Goal: Task Accomplishment & Management: Manage account settings

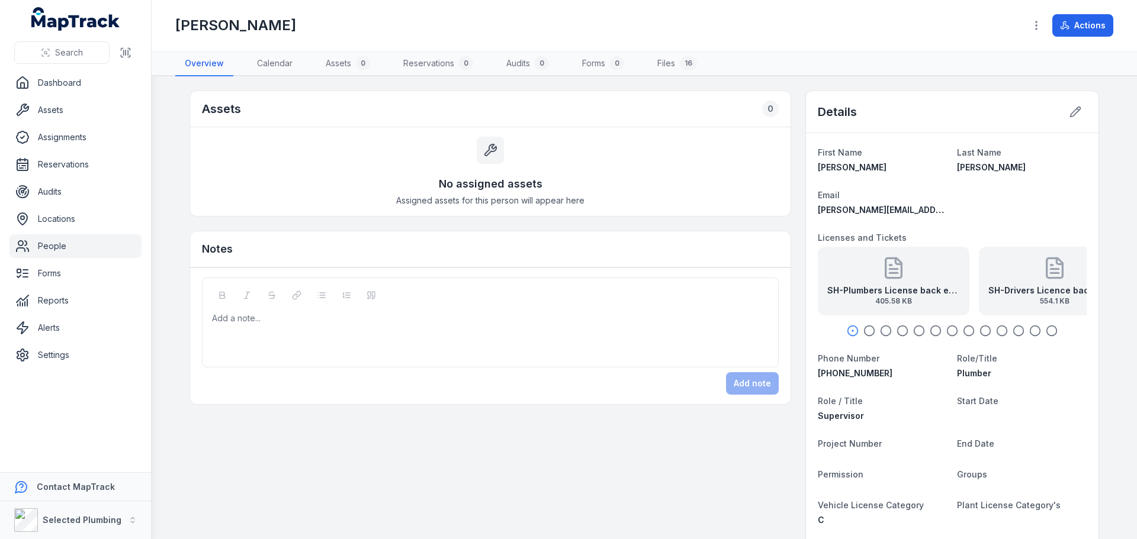
click at [89, 246] on link "People" at bounding box center [75, 246] width 132 height 24
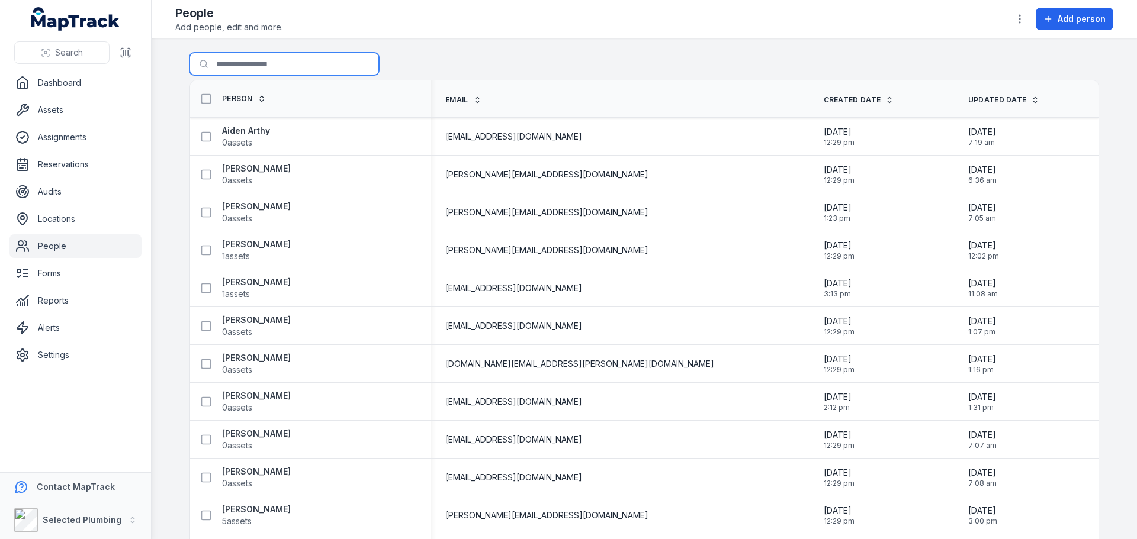
click at [271, 63] on input "Search for people" at bounding box center [283, 64] width 189 height 22
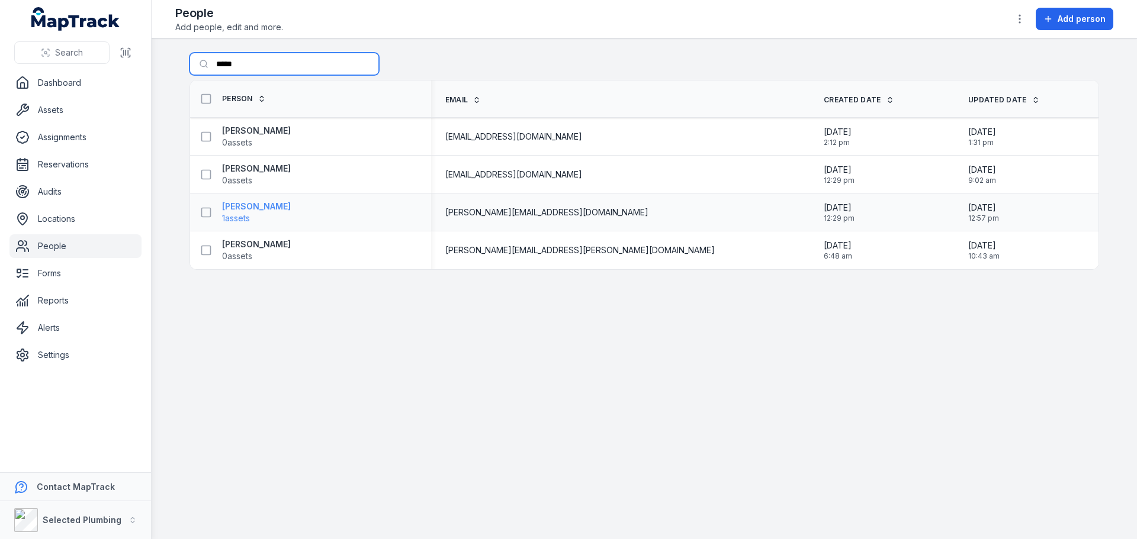
type input "*****"
click at [261, 209] on strong "[PERSON_NAME]" at bounding box center [256, 207] width 69 height 12
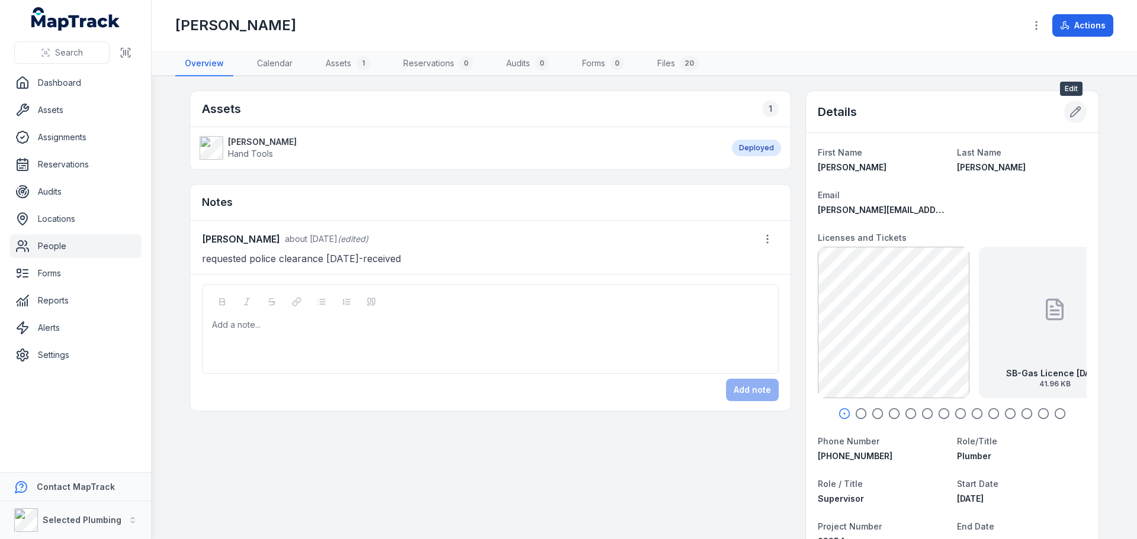
click at [1076, 115] on icon at bounding box center [1075, 112] width 12 height 12
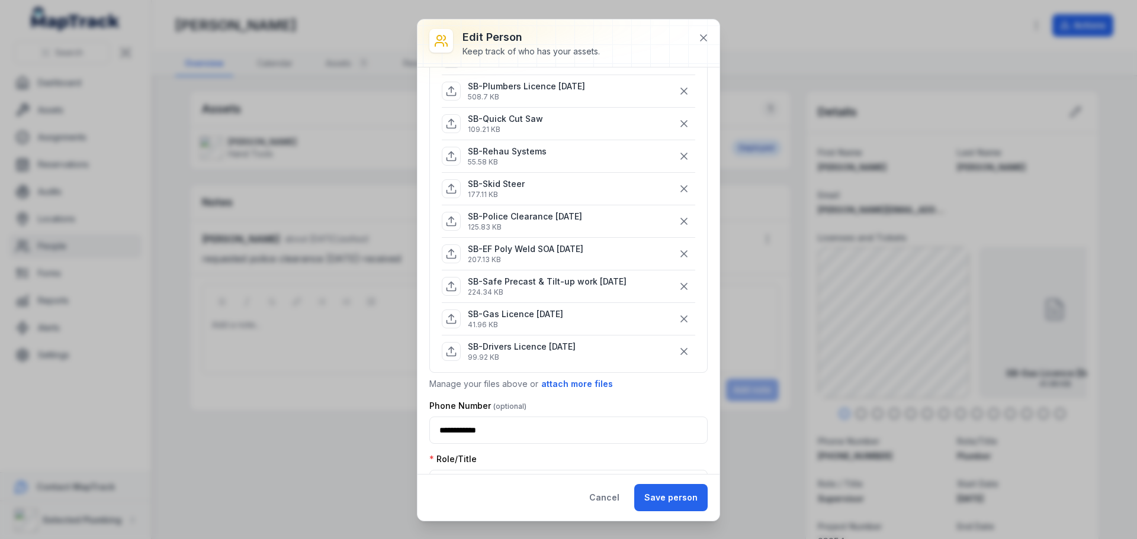
scroll to position [296, 0]
click at [566, 384] on button "attach more files" at bounding box center [577, 383] width 73 height 13
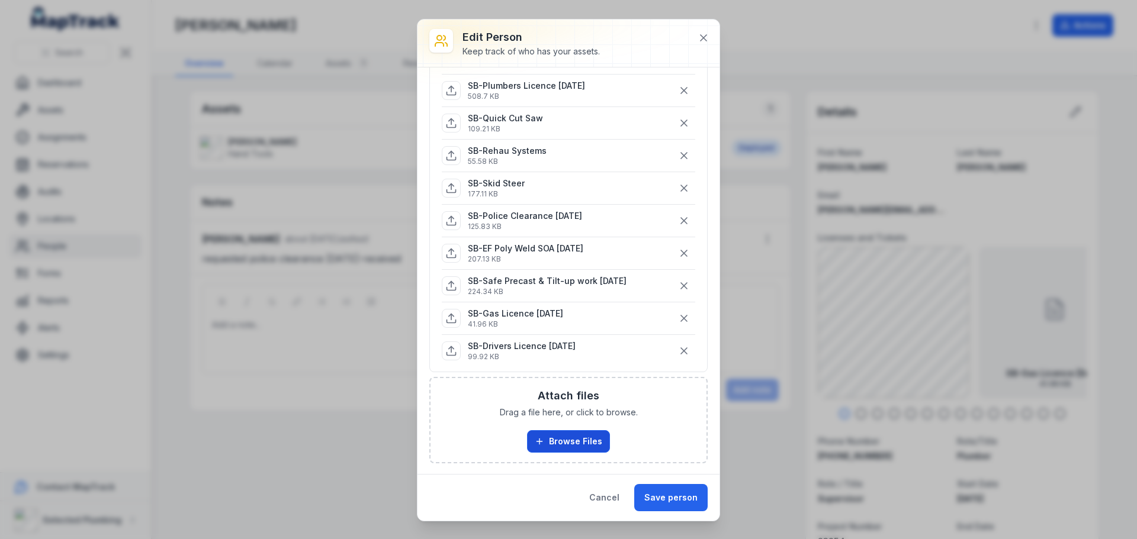
click at [572, 433] on button "Browse Files" at bounding box center [568, 441] width 83 height 22
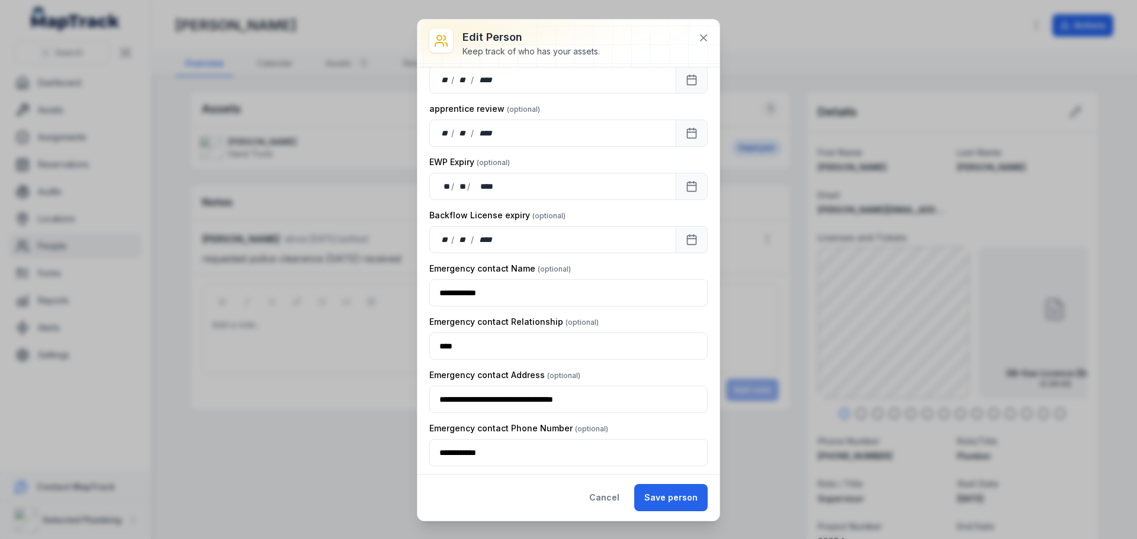
scroll to position [1816, 0]
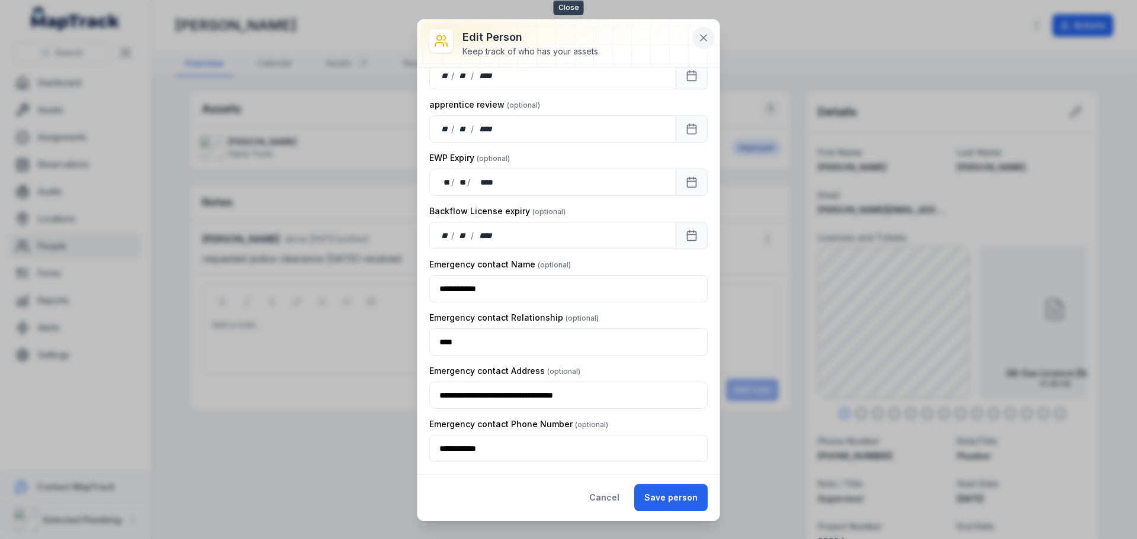
click at [705, 31] on button at bounding box center [703, 38] width 22 height 22
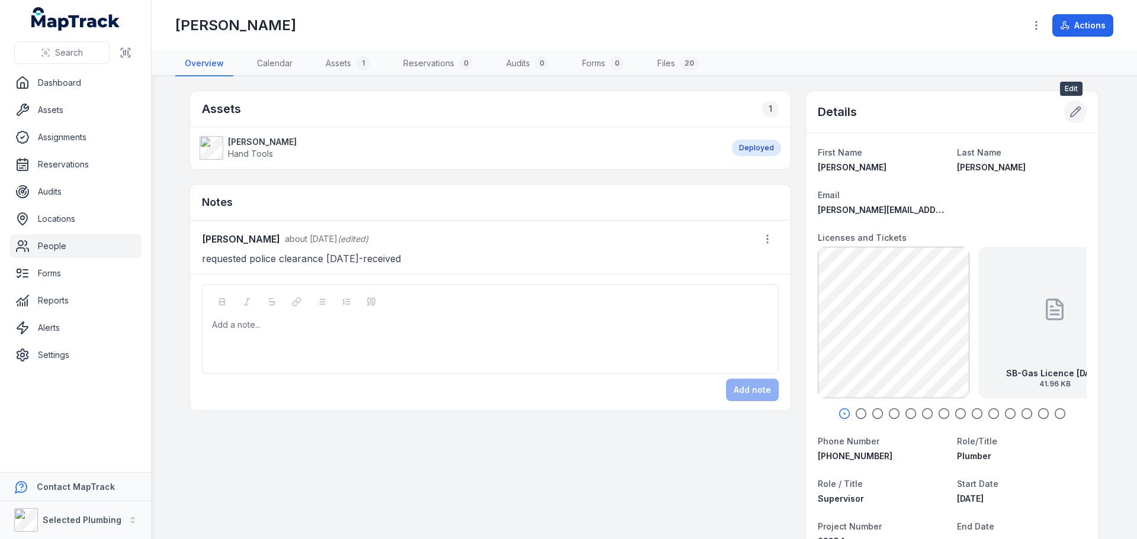
click at [1072, 110] on icon at bounding box center [1075, 112] width 10 height 10
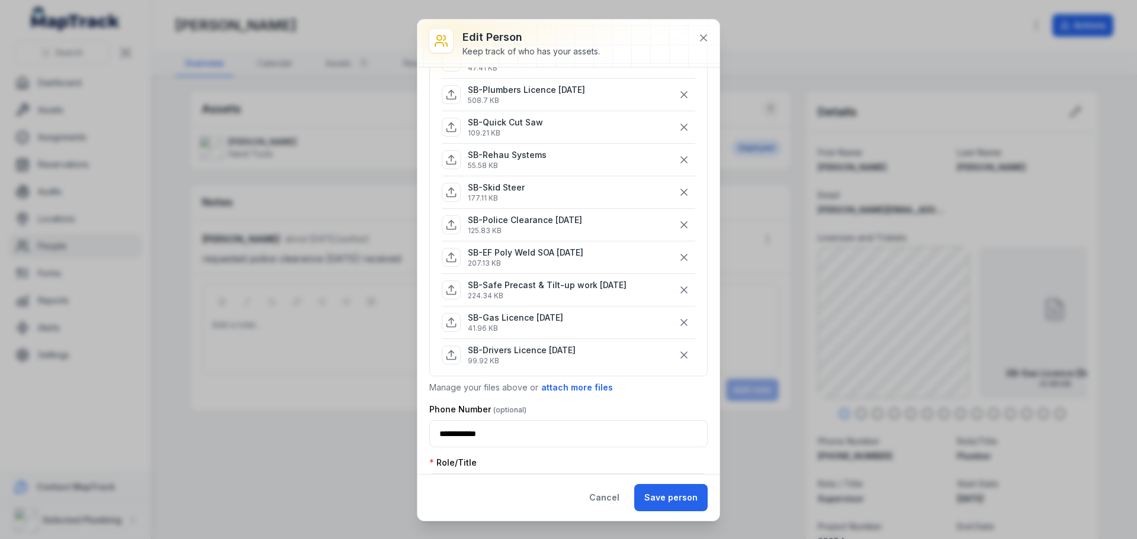
scroll to position [296, 0]
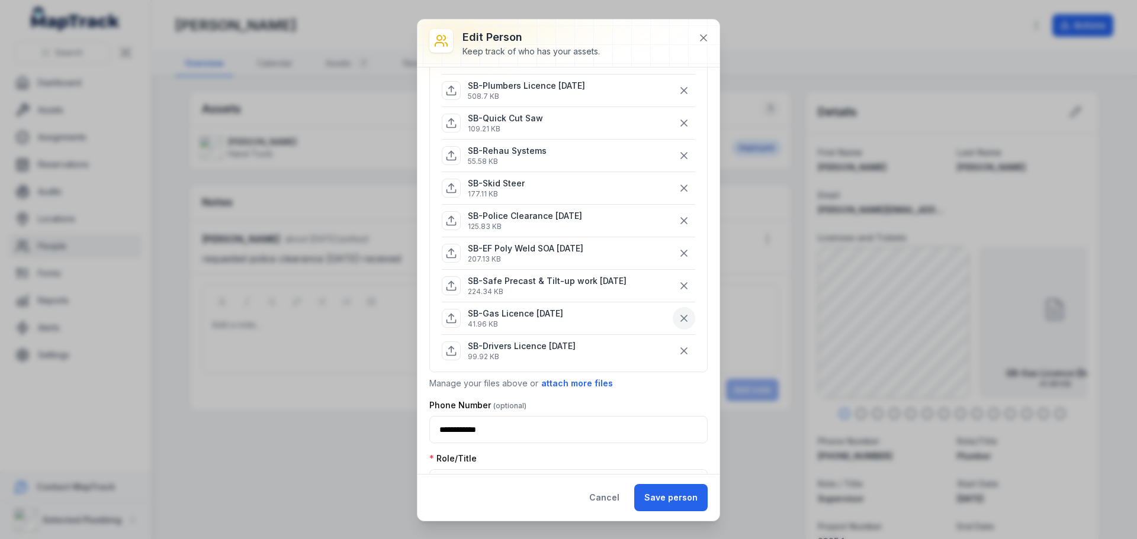
click at [678, 315] on icon "button" at bounding box center [684, 319] width 12 height 12
click at [577, 348] on button "attach more files" at bounding box center [577, 351] width 73 height 13
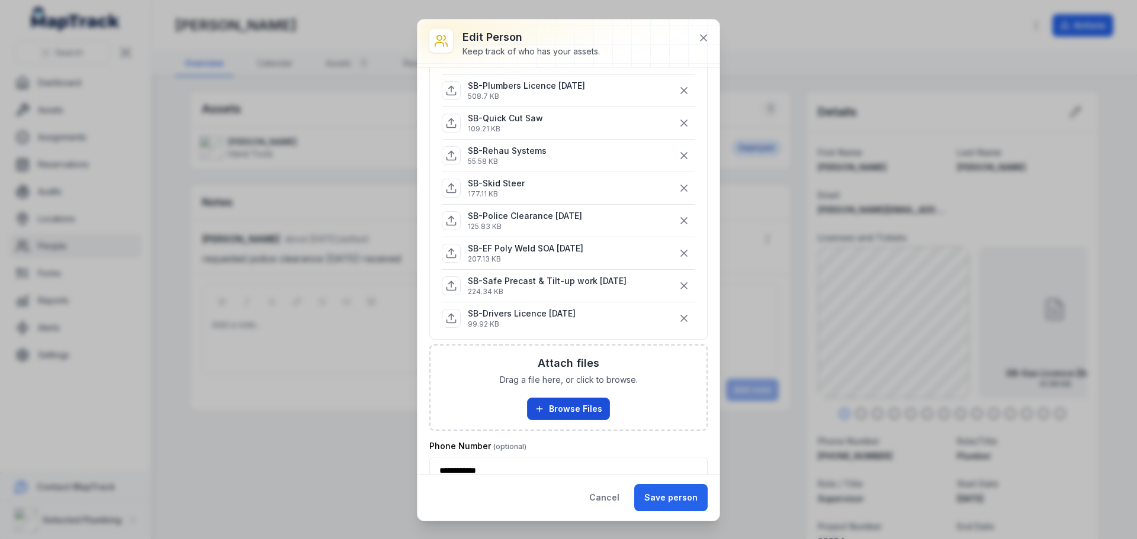
click at [578, 403] on button "Browse Files" at bounding box center [568, 409] width 83 height 22
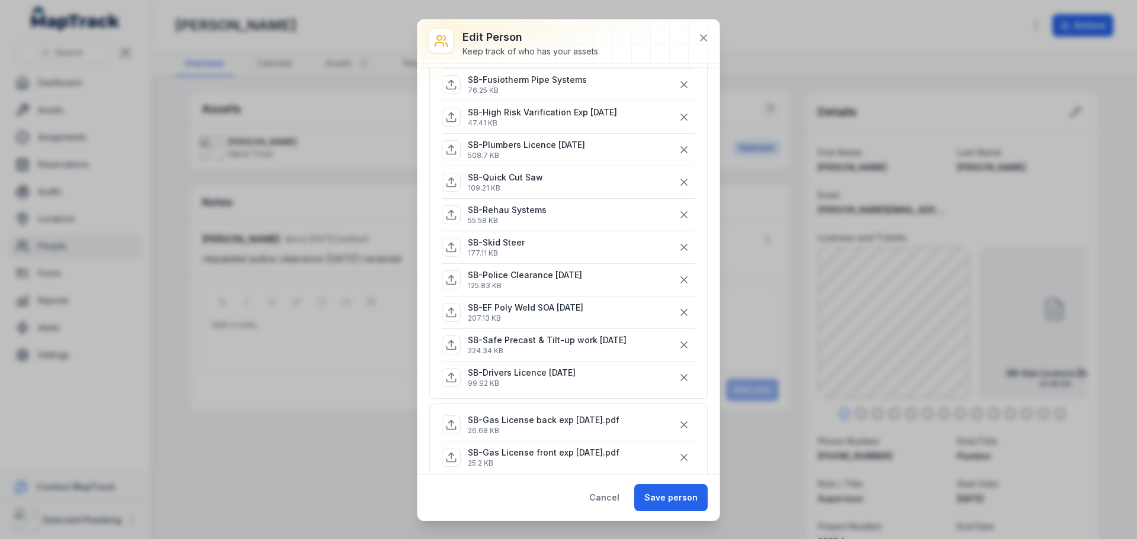
scroll to position [178, 0]
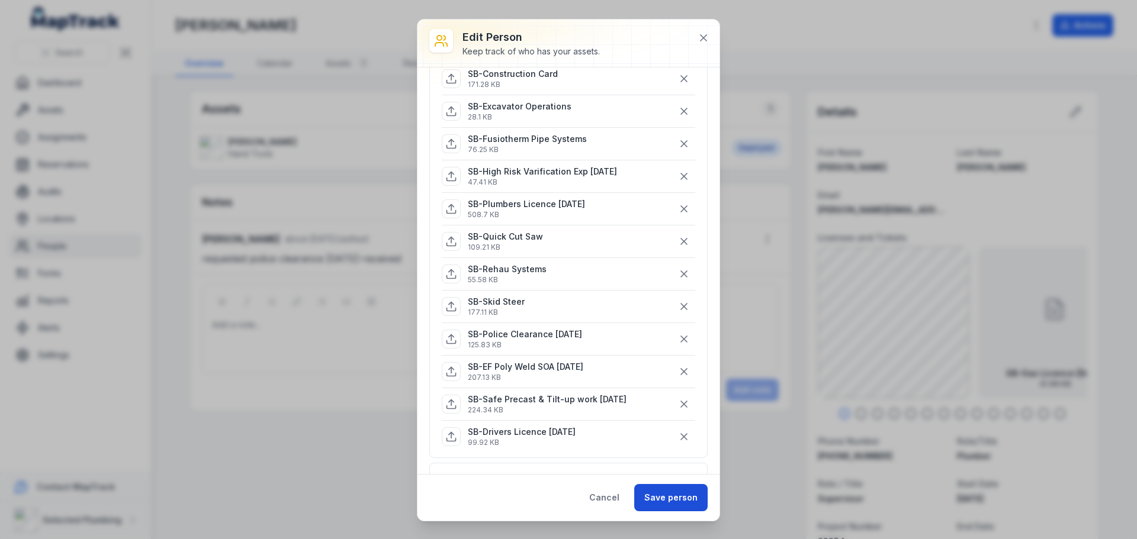
click at [671, 495] on button "Save person" at bounding box center [670, 497] width 73 height 27
